Goal: Information Seeking & Learning: Understand process/instructions

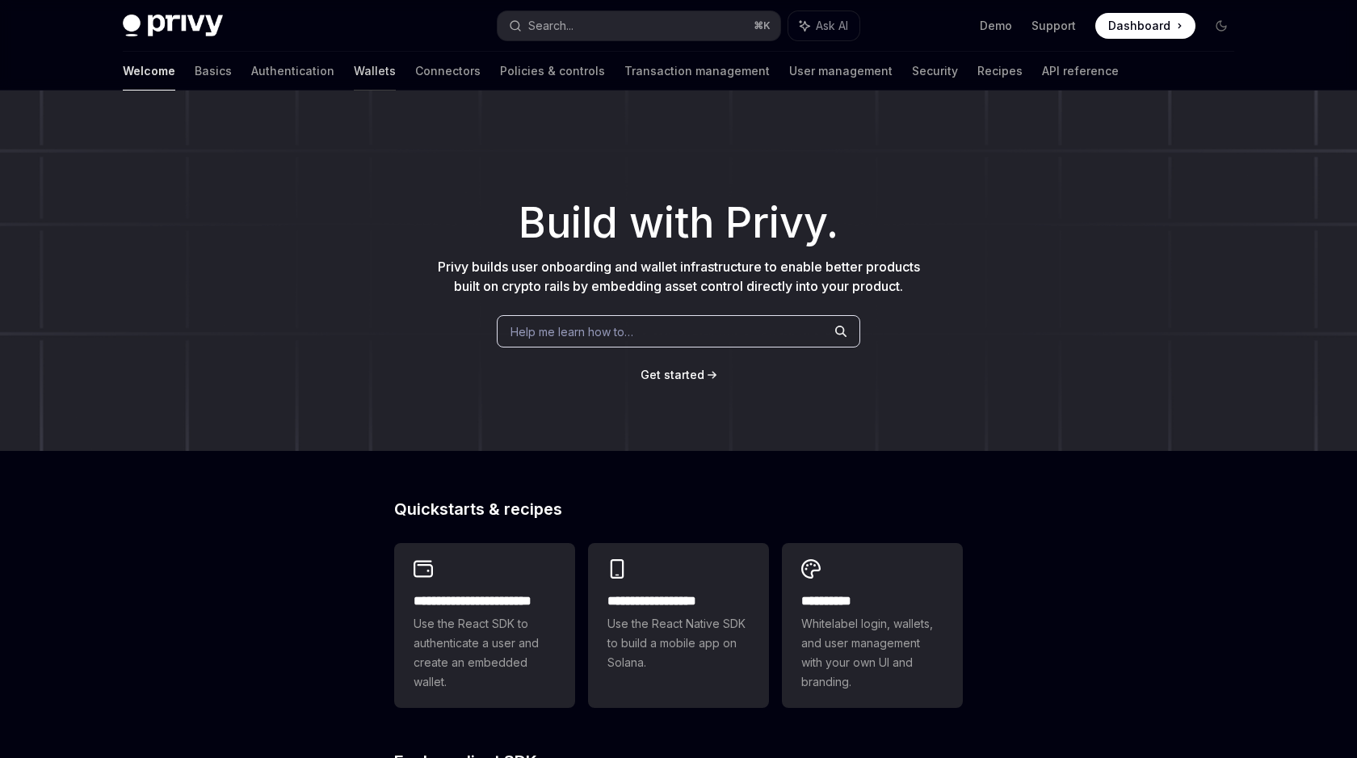
click at [354, 76] on link "Wallets" at bounding box center [375, 71] width 42 height 39
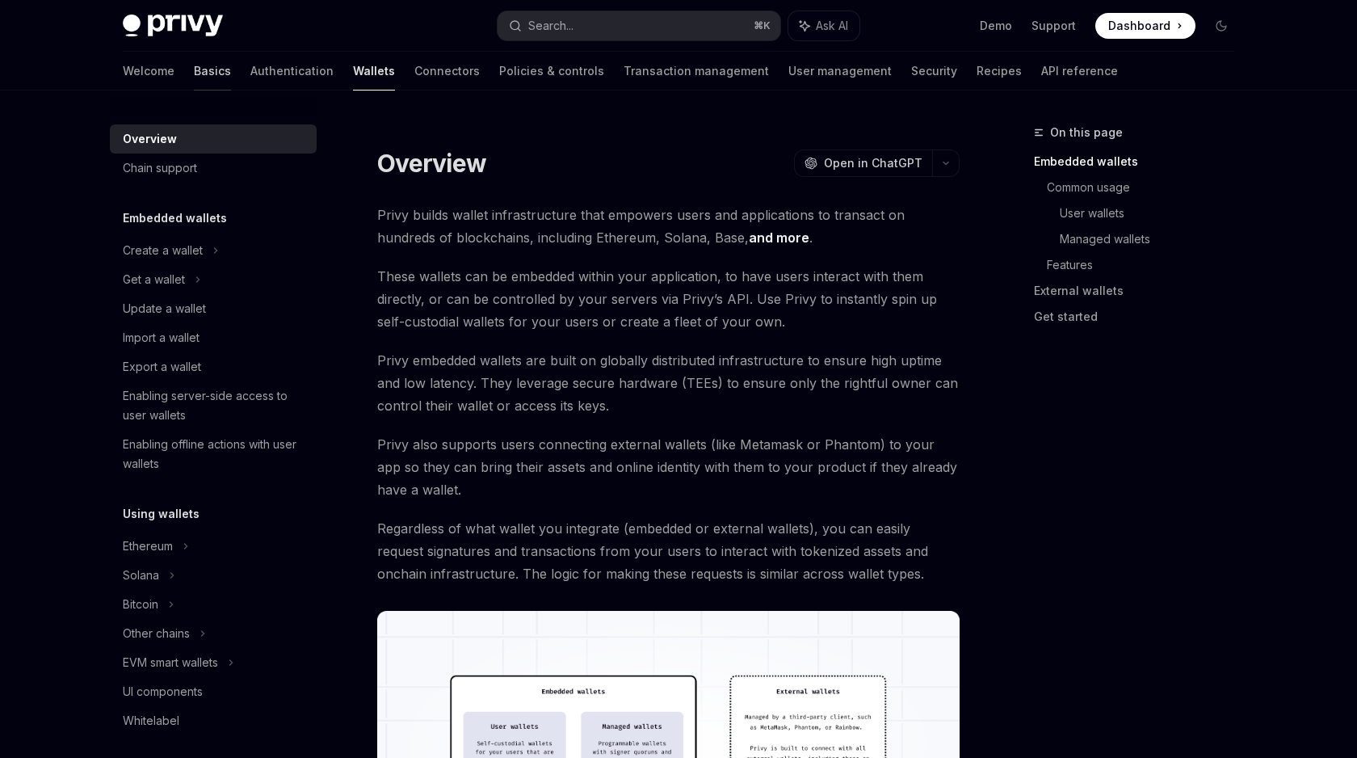
click at [194, 75] on link "Basics" at bounding box center [212, 71] width 37 height 39
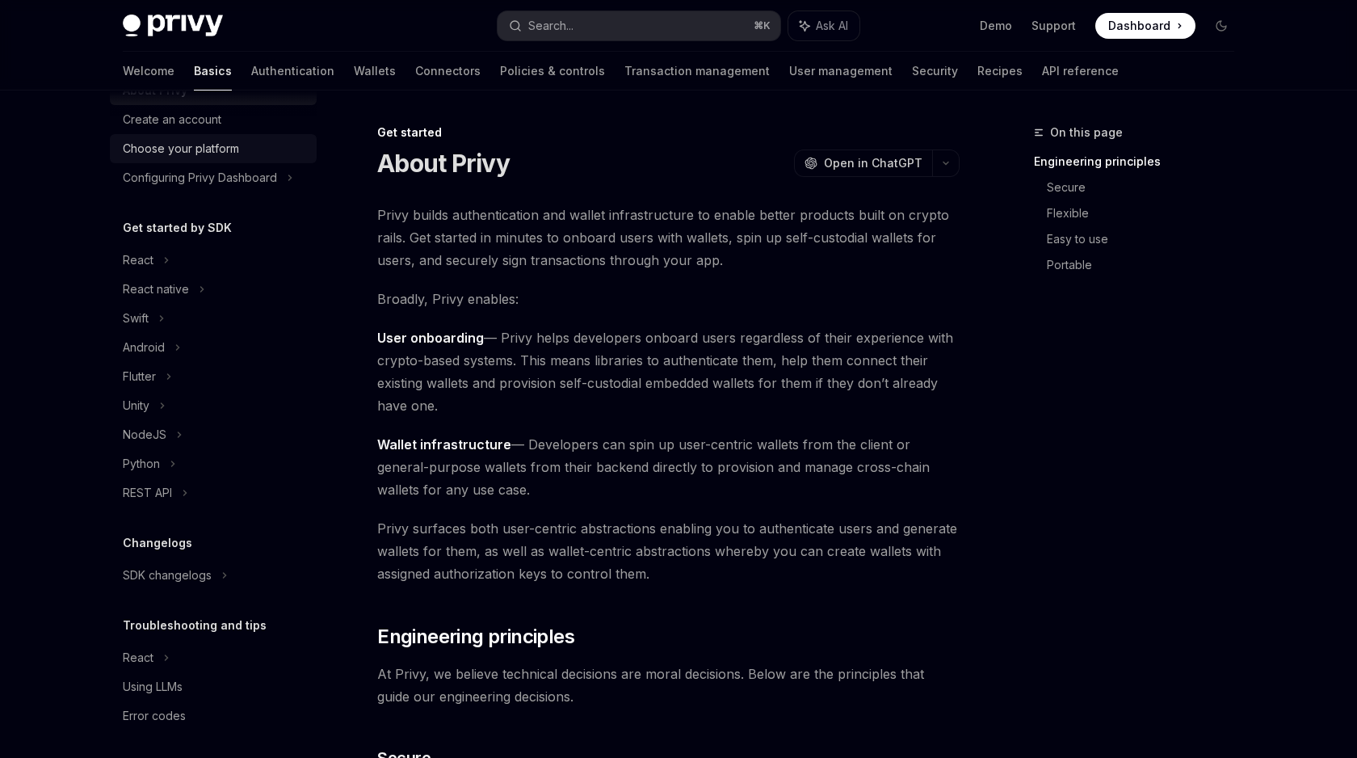
scroll to position [73, 0]
click at [153, 456] on div "Python" at bounding box center [141, 458] width 37 height 19
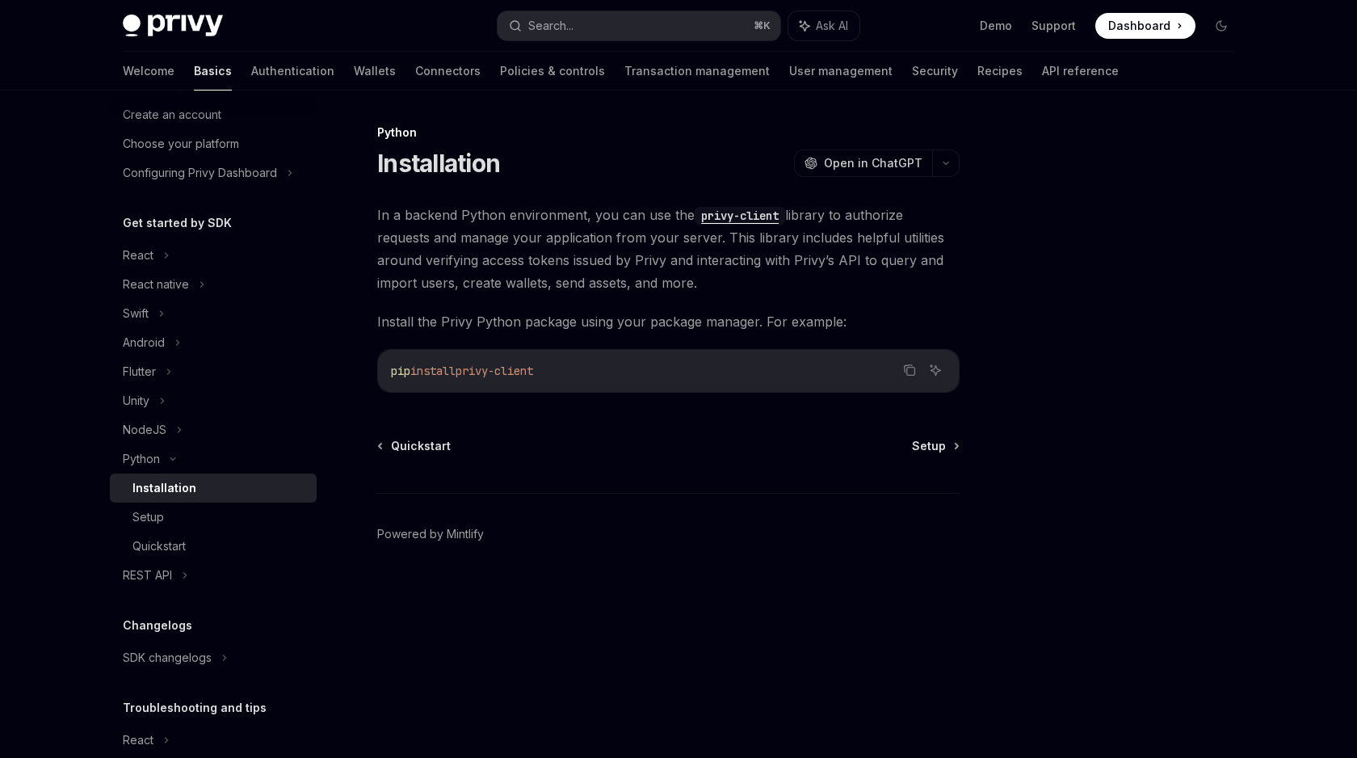
click at [533, 369] on span "privy-client" at bounding box center [495, 370] width 78 height 15
click at [633, 367] on code "pip install privy-client" at bounding box center [668, 370] width 555 height 19
click at [736, 212] on code "privy-client" at bounding box center [740, 216] width 90 height 18
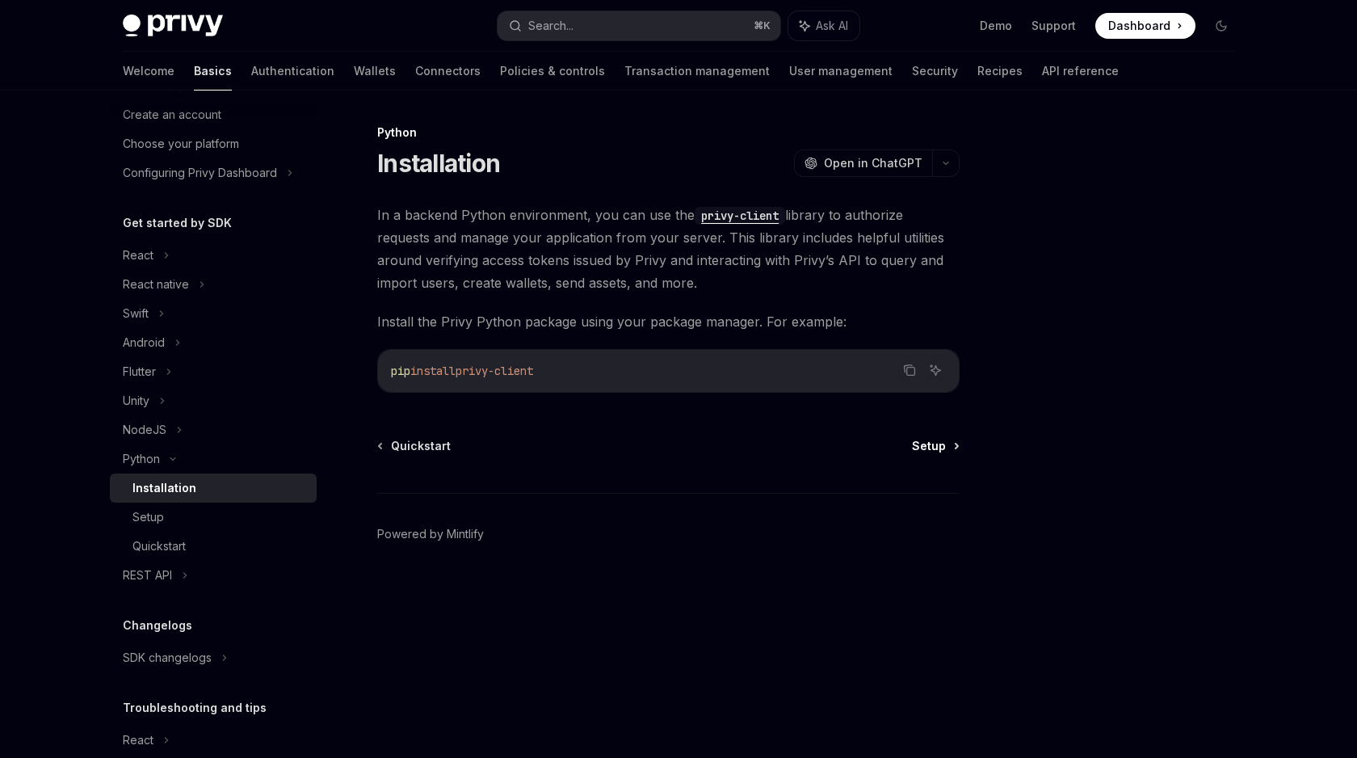
click at [931, 449] on span "Setup" at bounding box center [929, 446] width 34 height 16
type textarea "*"
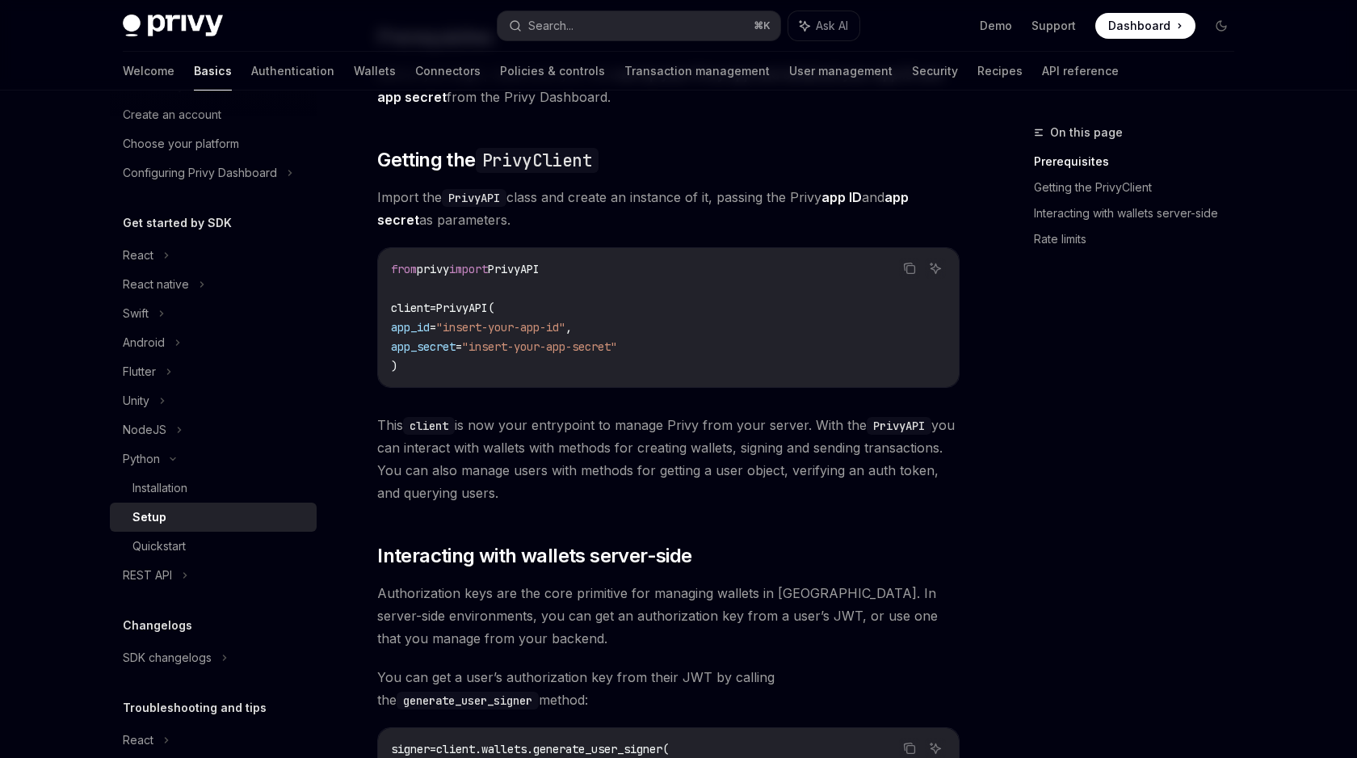
scroll to position [178, 0]
click at [477, 312] on span "PrivyAPI(" at bounding box center [465, 309] width 58 height 15
click at [504, 345] on span ""insert-your-app-secret"" at bounding box center [539, 348] width 155 height 15
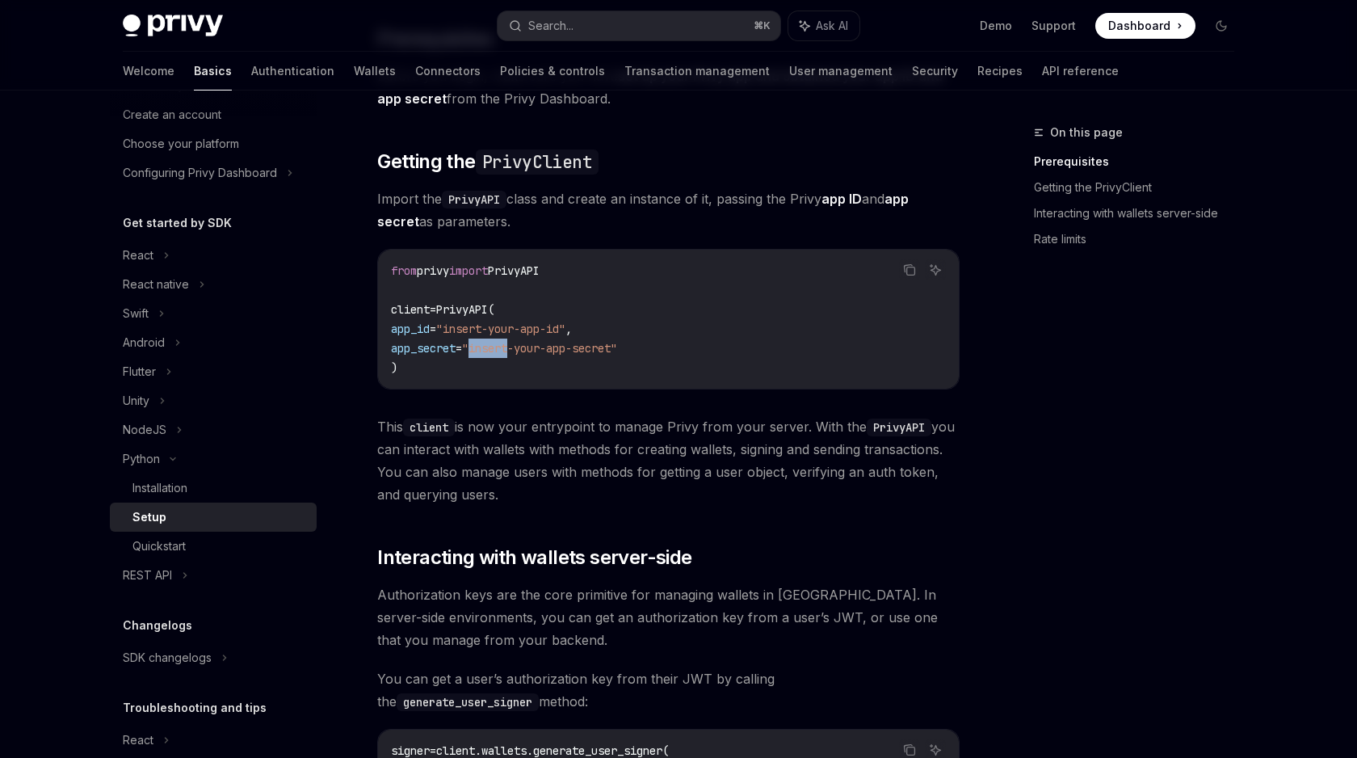
click at [550, 333] on span ""insert-your-app-id"" at bounding box center [500, 328] width 129 height 15
click at [565, 335] on span ""insert-your-app-id"" at bounding box center [500, 328] width 129 height 15
click at [456, 354] on span "app_secret" at bounding box center [423, 348] width 65 height 15
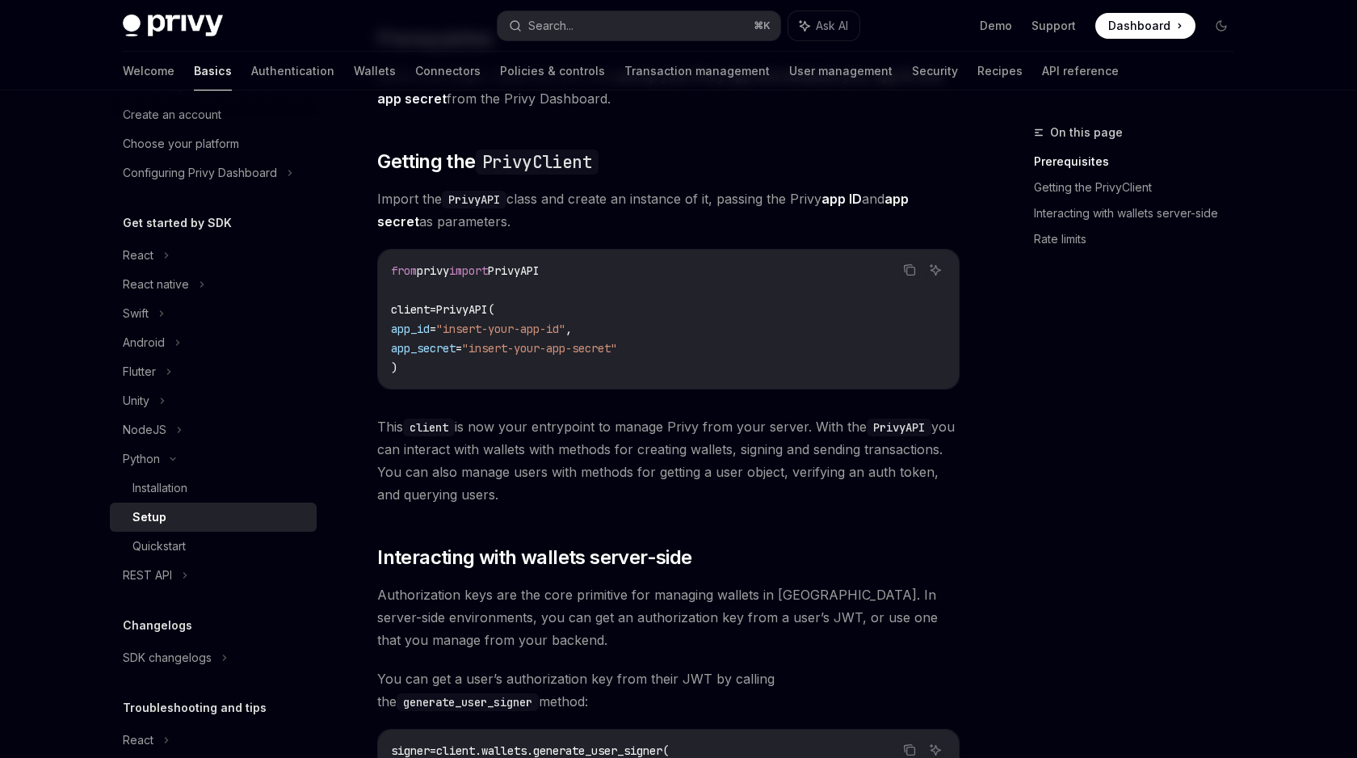
click at [456, 354] on span "app_secret" at bounding box center [423, 348] width 65 height 15
click at [553, 358] on code "from privy import PrivyAPI client = PrivyAPI( app_id = "insert-your-app-id" , a…" at bounding box center [668, 319] width 555 height 116
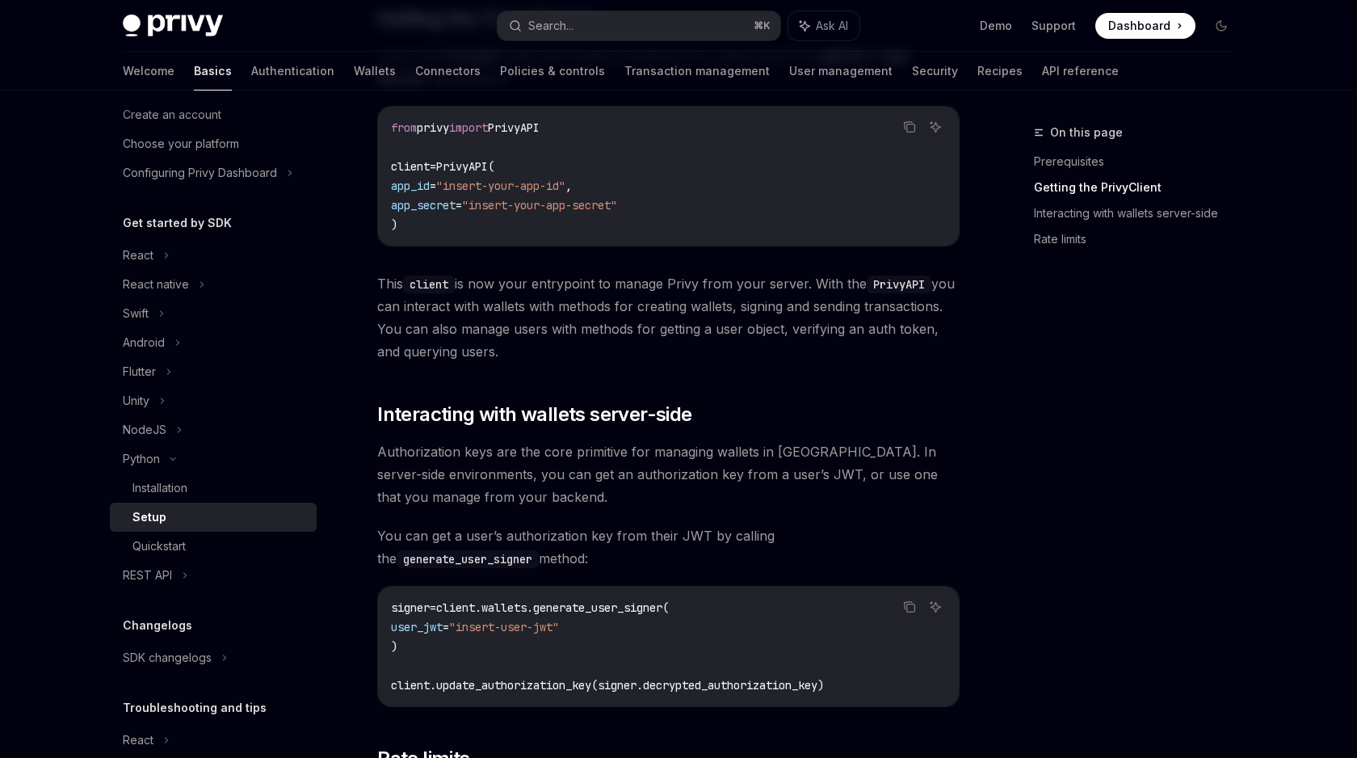
scroll to position [0, 0]
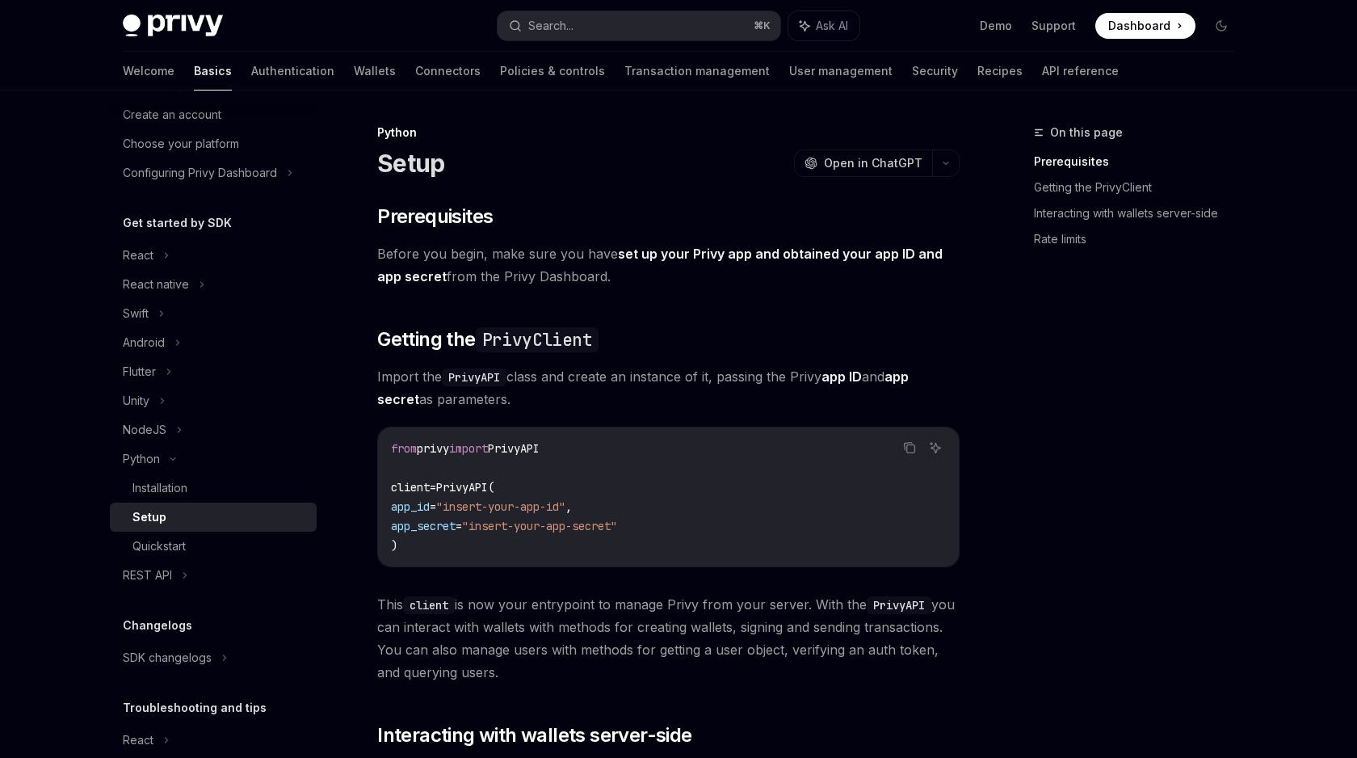
click at [1166, 26] on span "Dashboard" at bounding box center [1139, 26] width 62 height 16
